Goal: Information Seeking & Learning: Learn about a topic

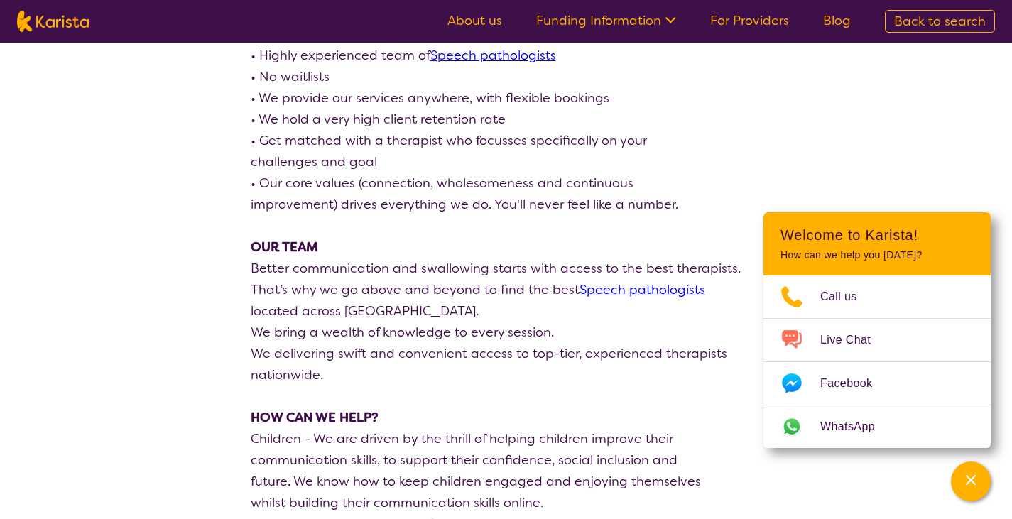
scroll to position [711, 0]
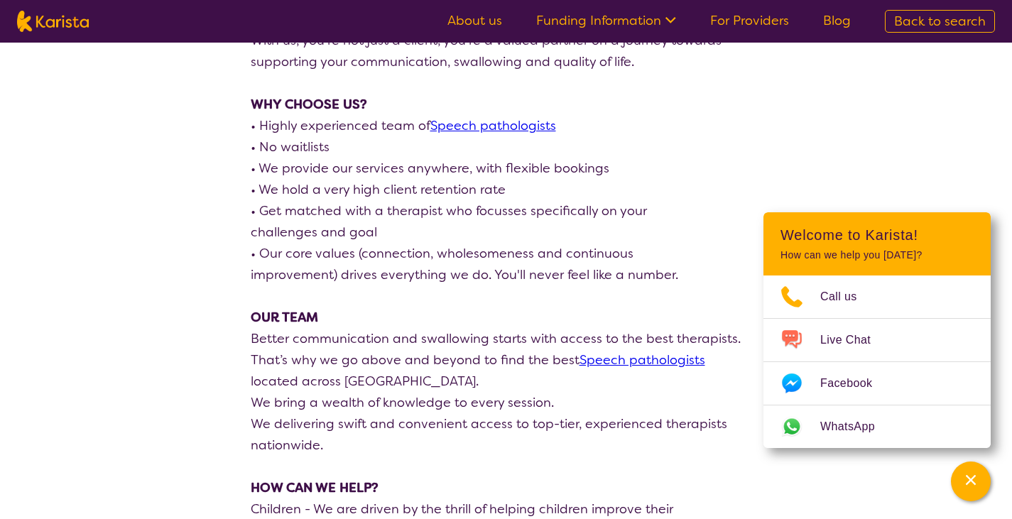
scroll to position [213, 0]
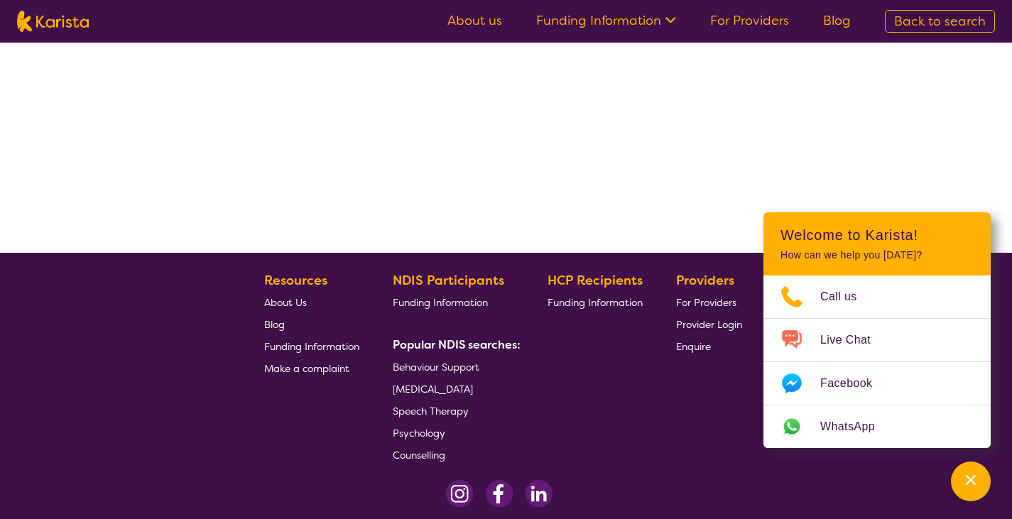
select select "by_score"
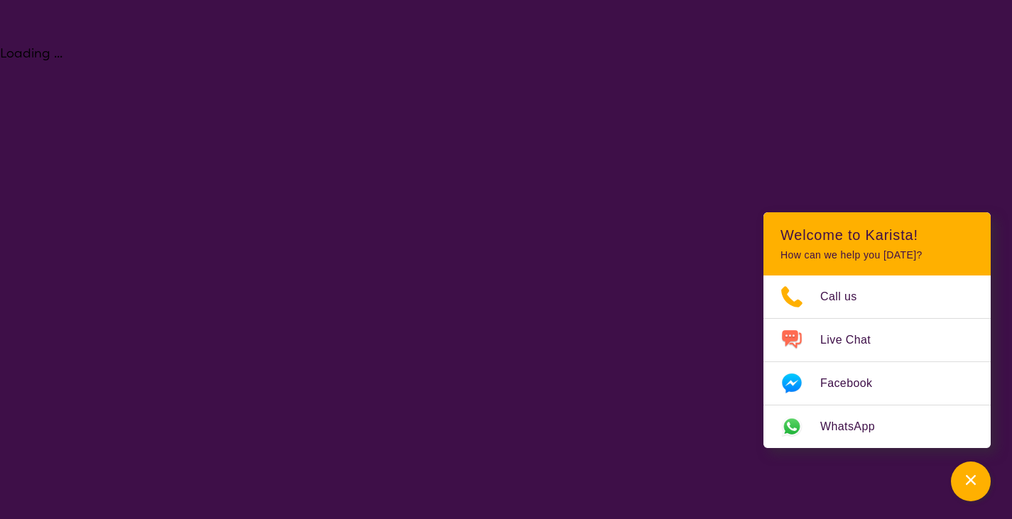
select select "[MEDICAL_DATA]"
select select "AD"
select select "NDIS"
select select "[MEDICAL_DATA]"
select select "AD"
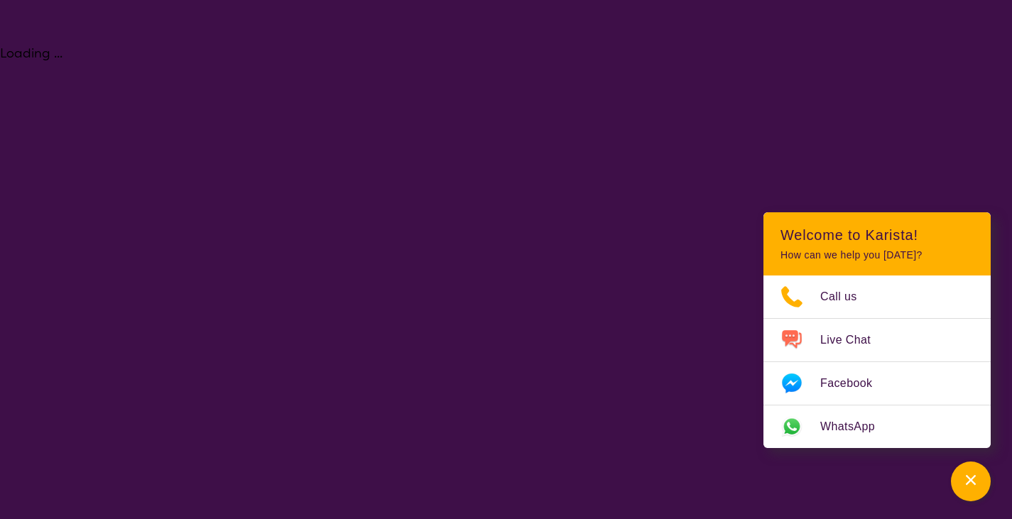
select select "NDIS"
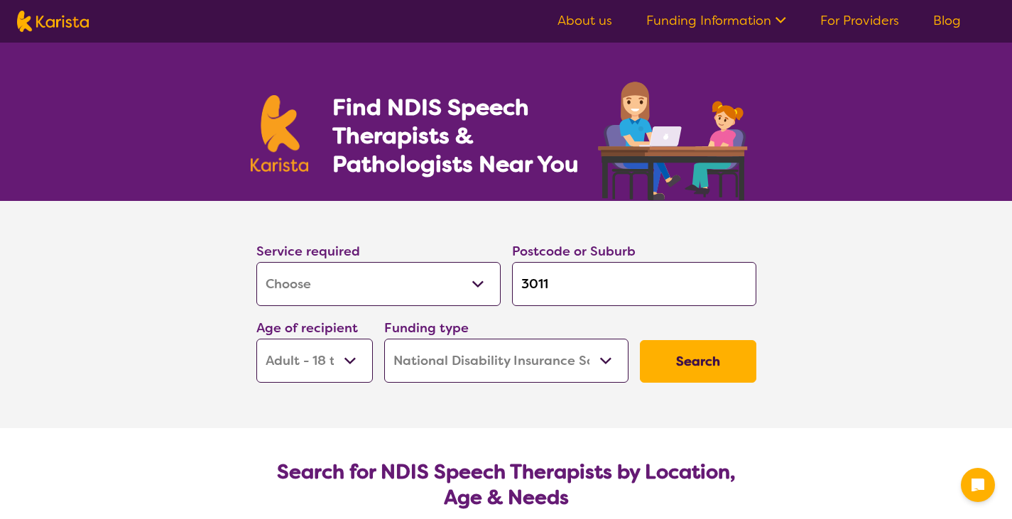
select select "[MEDICAL_DATA]"
select select "AD"
select select "NDIS"
select select "[MEDICAL_DATA]"
select select "AD"
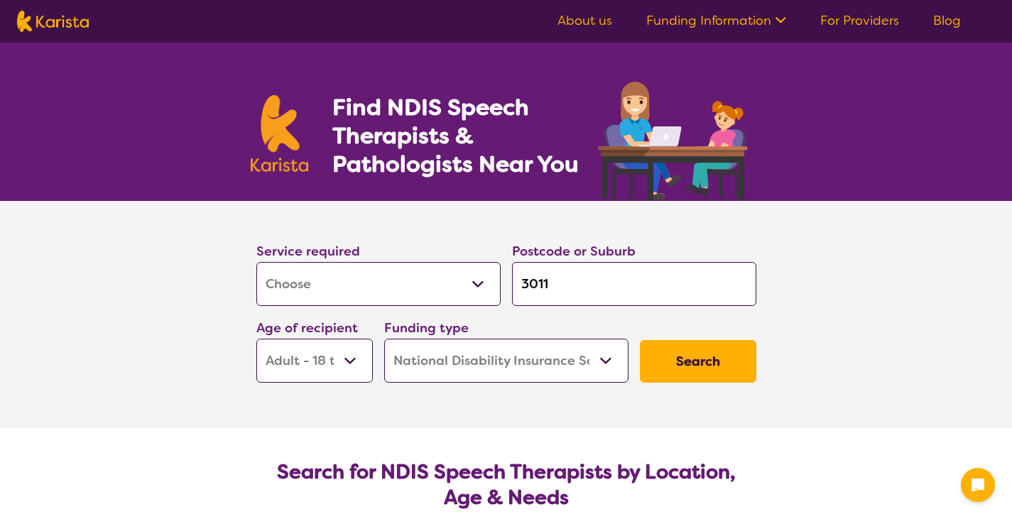
select select "NDIS"
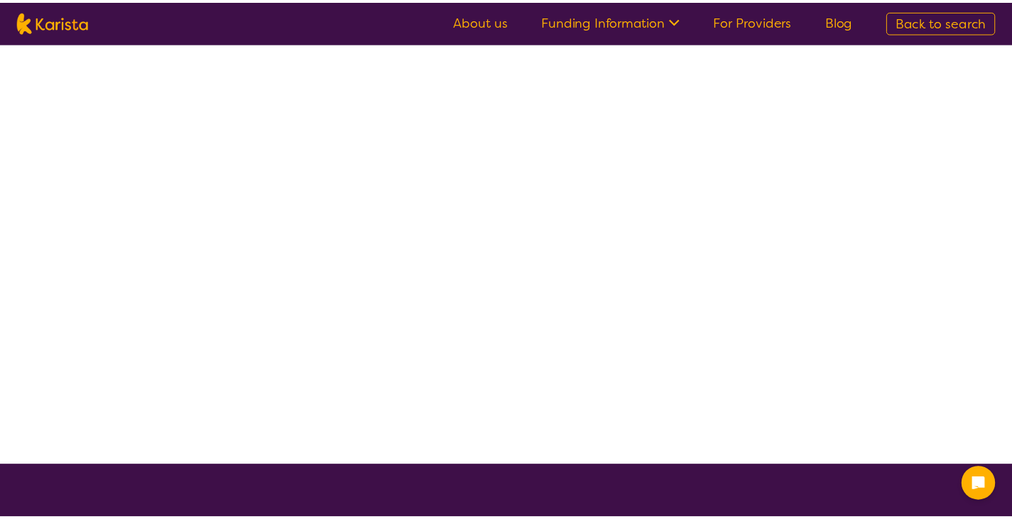
scroll to position [142, 0]
